Goal: Task Accomplishment & Management: Manage account settings

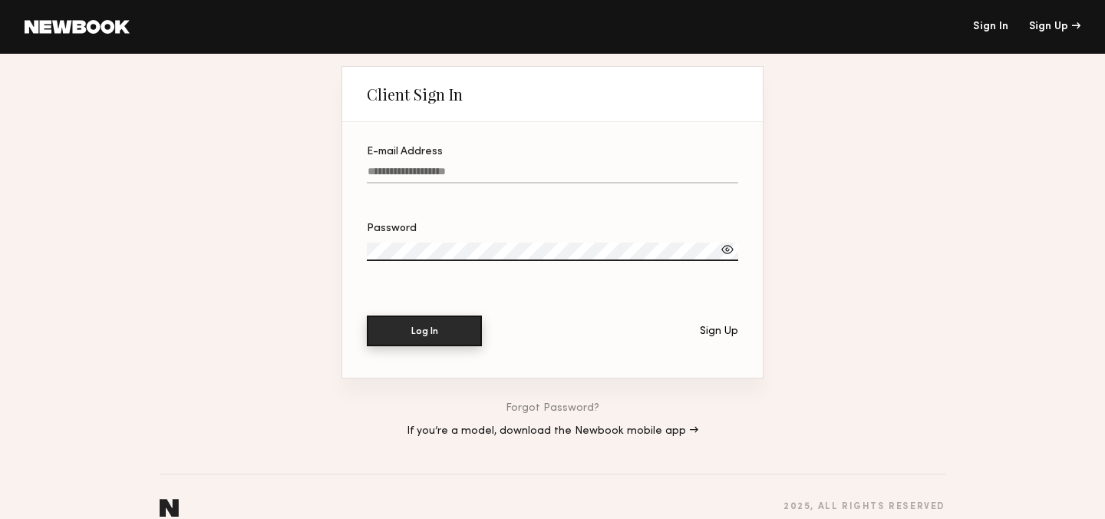
type input "**********"
click at [467, 328] on button "Log In" at bounding box center [424, 330] width 115 height 31
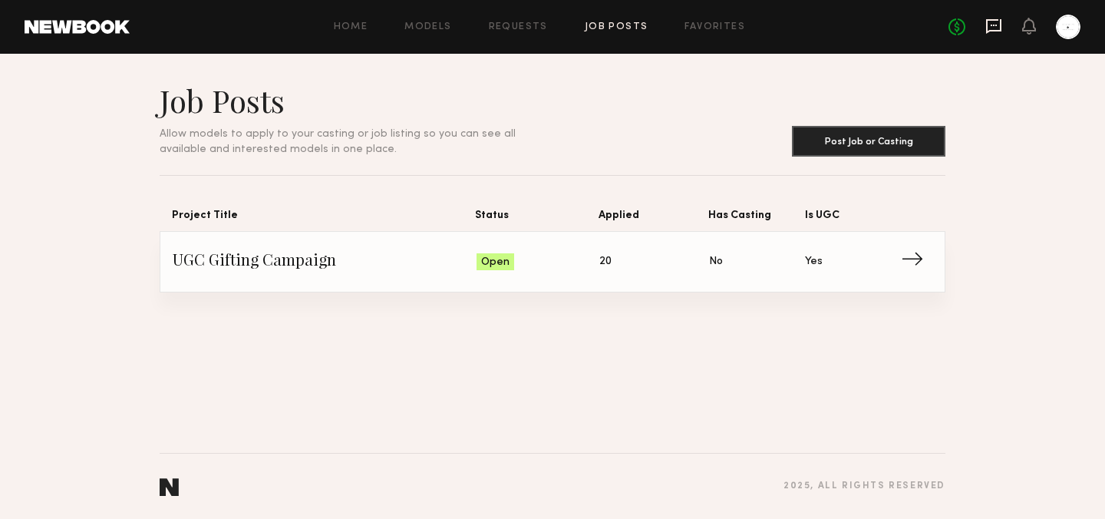
click at [998, 20] on icon at bounding box center [993, 26] width 17 height 17
